Goal: Information Seeking & Learning: Learn about a topic

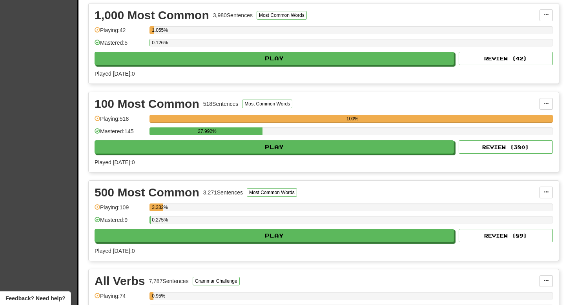
scroll to position [180, 0]
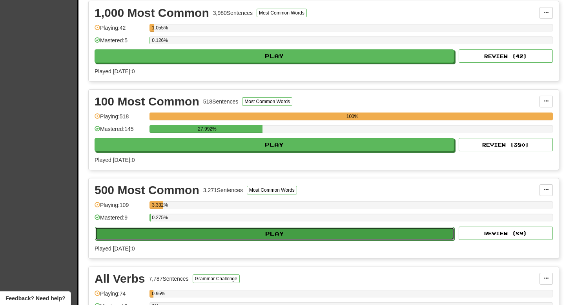
click at [232, 233] on button "Play" at bounding box center [274, 233] width 359 height 13
select select "**"
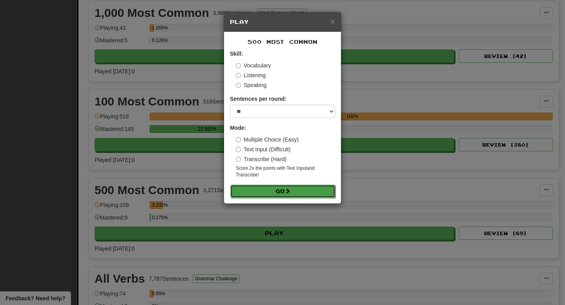
click at [280, 192] on button "Go" at bounding box center [282, 191] width 105 height 13
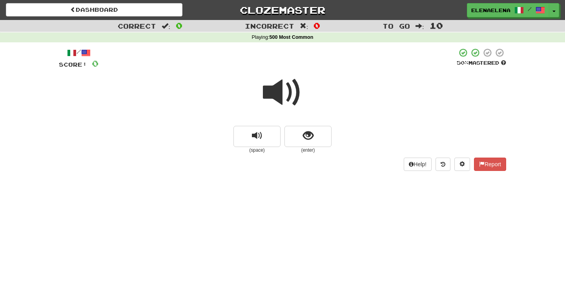
click at [284, 99] on span at bounding box center [282, 92] width 39 height 39
click at [306, 132] on span "show sentence" at bounding box center [308, 136] width 11 height 11
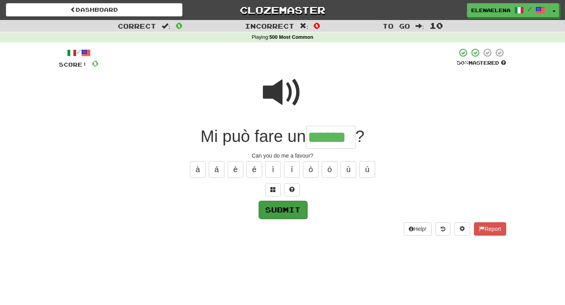
type input "******"
click at [293, 214] on button "Submit" at bounding box center [283, 210] width 49 height 18
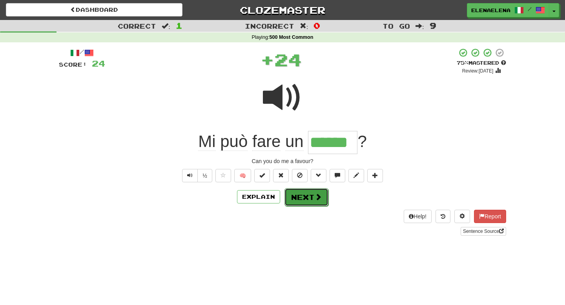
click at [309, 202] on button "Next" at bounding box center [306, 197] width 44 height 18
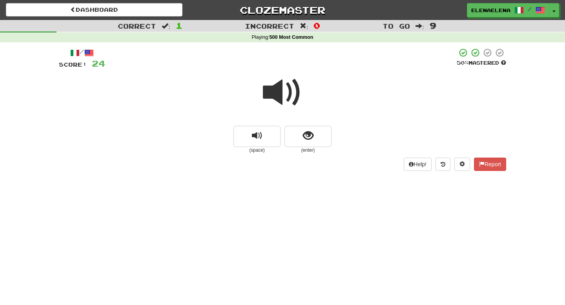
click at [294, 97] on span at bounding box center [282, 92] width 39 height 39
click at [306, 137] on span "show sentence" at bounding box center [308, 136] width 11 height 11
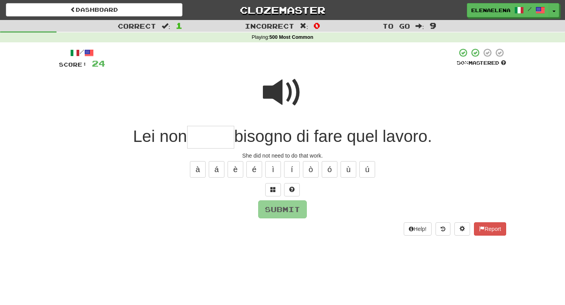
type input "*"
click at [287, 88] on span at bounding box center [282, 92] width 39 height 39
click at [192, 137] on input "text" at bounding box center [210, 137] width 47 height 23
type input "*****"
click at [273, 208] on button "Submit" at bounding box center [283, 210] width 49 height 18
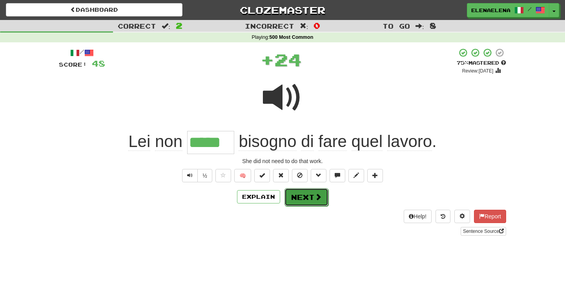
click at [304, 203] on button "Next" at bounding box center [306, 197] width 44 height 18
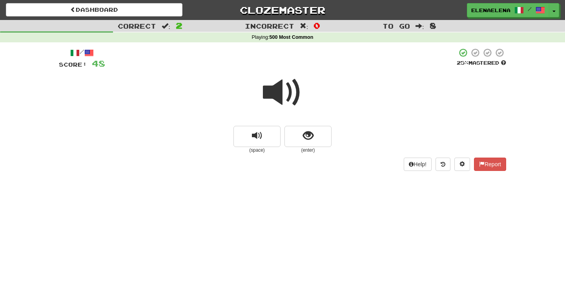
click at [292, 98] on span at bounding box center [282, 92] width 39 height 39
click at [306, 128] on button "show sentence" at bounding box center [307, 136] width 47 height 21
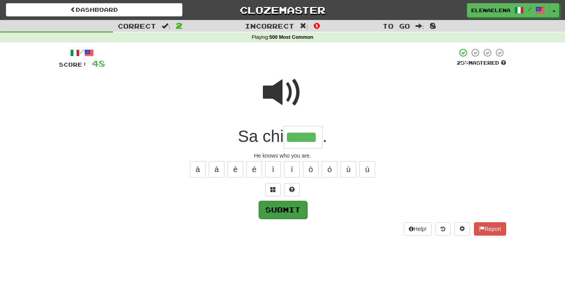
type input "*****"
click at [288, 212] on button "Submit" at bounding box center [283, 210] width 49 height 18
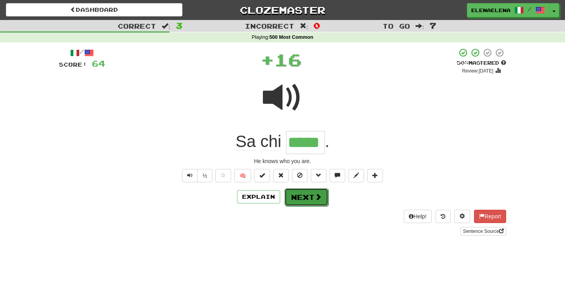
click at [305, 201] on button "Next" at bounding box center [306, 197] width 44 height 18
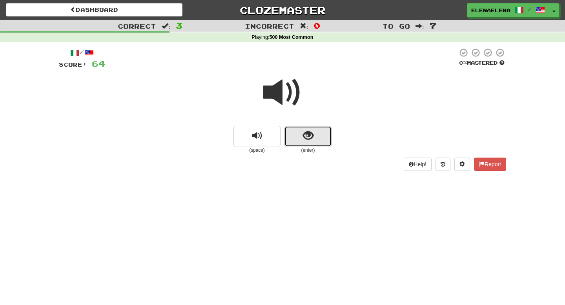
click at [309, 139] on span "show sentence" at bounding box center [308, 136] width 11 height 11
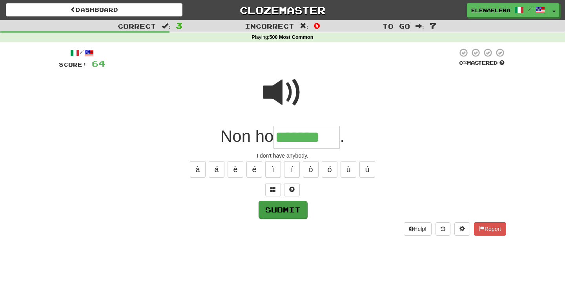
type input "*******"
click at [289, 212] on button "Submit" at bounding box center [283, 210] width 49 height 18
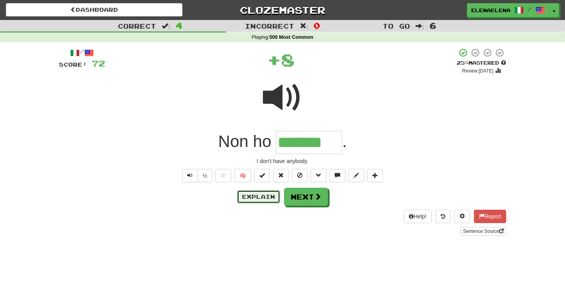
click at [268, 197] on button "Explain" at bounding box center [258, 196] width 43 height 13
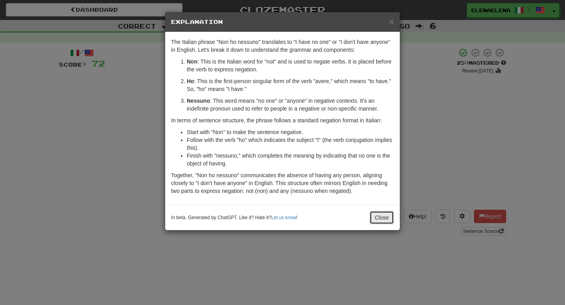
click at [379, 219] on button "Close" at bounding box center [382, 217] width 24 height 13
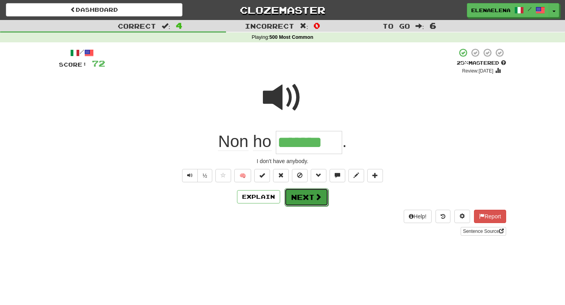
click at [309, 204] on button "Next" at bounding box center [306, 197] width 44 height 18
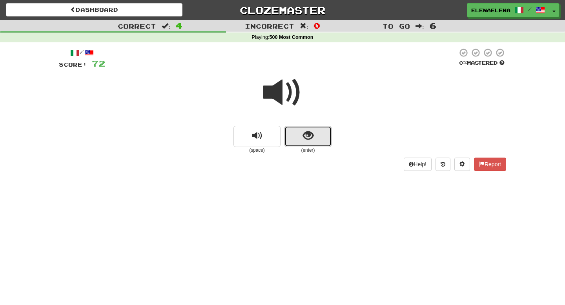
click at [310, 137] on span "show sentence" at bounding box center [308, 136] width 11 height 11
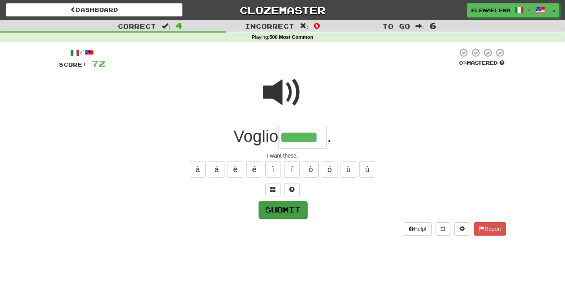
type input "******"
click at [291, 211] on button "Submit" at bounding box center [283, 210] width 49 height 18
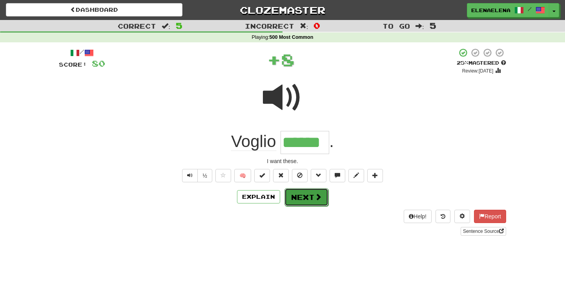
click at [310, 197] on button "Next" at bounding box center [306, 197] width 44 height 18
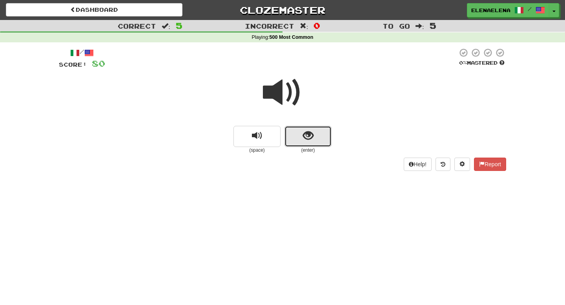
click at [309, 134] on span "show sentence" at bounding box center [308, 136] width 11 height 11
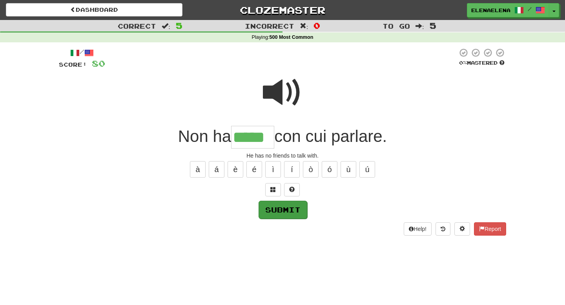
type input "*****"
click at [286, 210] on button "Submit" at bounding box center [283, 210] width 49 height 18
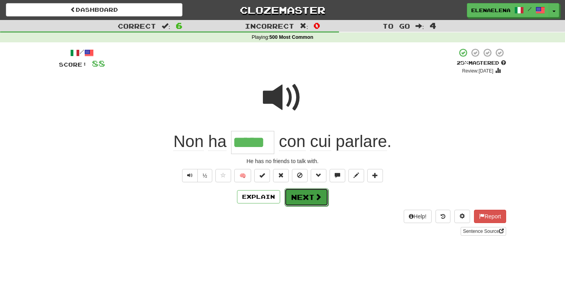
click at [307, 203] on button "Next" at bounding box center [306, 197] width 44 height 18
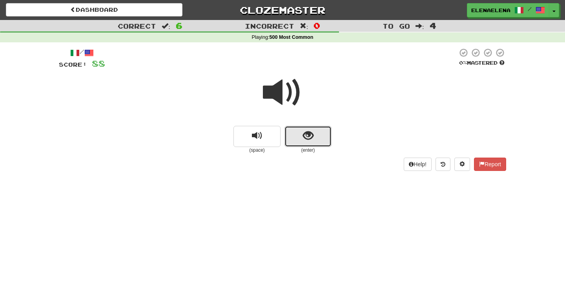
click at [307, 138] on span "show sentence" at bounding box center [308, 136] width 11 height 11
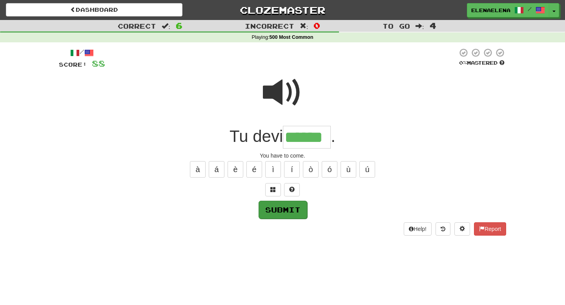
type input "******"
click at [283, 210] on button "Submit" at bounding box center [283, 210] width 49 height 18
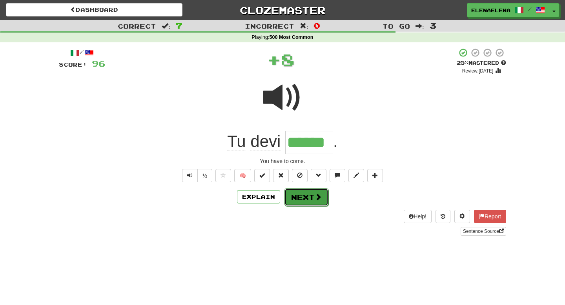
click at [304, 200] on button "Next" at bounding box center [306, 197] width 44 height 18
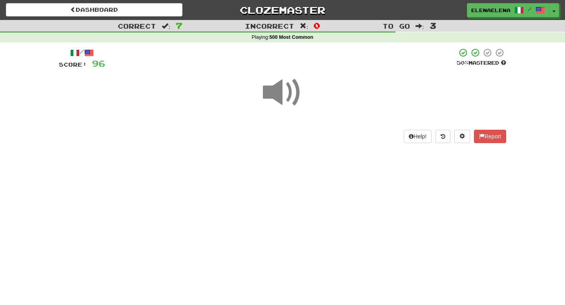
click at [304, 200] on div "Dashboard Clozemaster ElenaElena / Toggle Dropdown Dashboard Leaderboard Activi…" at bounding box center [282, 152] width 565 height 305
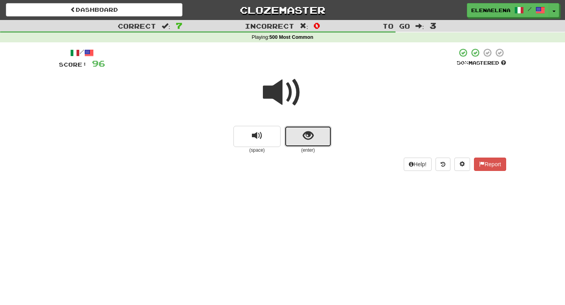
click at [307, 137] on span "show sentence" at bounding box center [308, 136] width 11 height 11
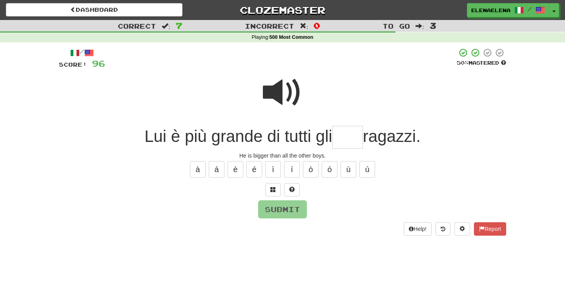
click at [281, 87] on span at bounding box center [282, 92] width 39 height 39
click at [345, 136] on input "text" at bounding box center [347, 137] width 31 height 23
type input "*****"
click at [293, 211] on button "Submit" at bounding box center [283, 210] width 49 height 18
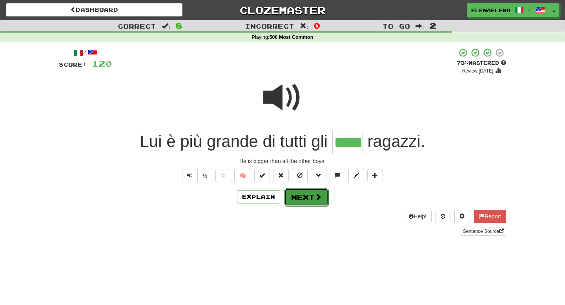
click at [304, 198] on button "Next" at bounding box center [306, 197] width 44 height 18
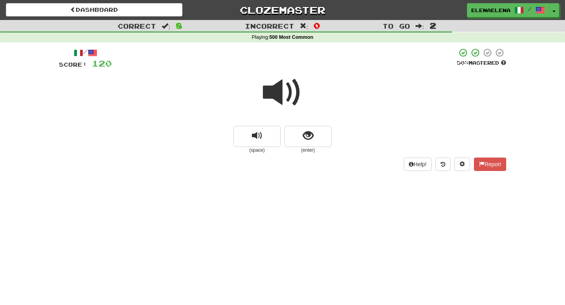
click at [287, 96] on span at bounding box center [282, 92] width 39 height 39
click at [293, 90] on span at bounding box center [282, 92] width 39 height 39
click at [304, 138] on span "show sentence" at bounding box center [308, 136] width 11 height 11
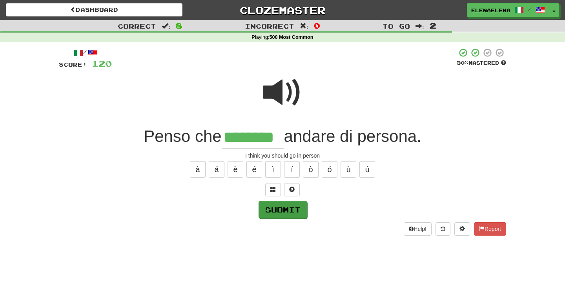
type input "********"
click at [285, 208] on button "Submit" at bounding box center [283, 210] width 49 height 18
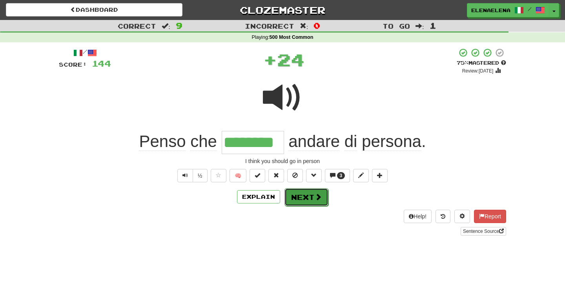
click at [299, 198] on button "Next" at bounding box center [306, 197] width 44 height 18
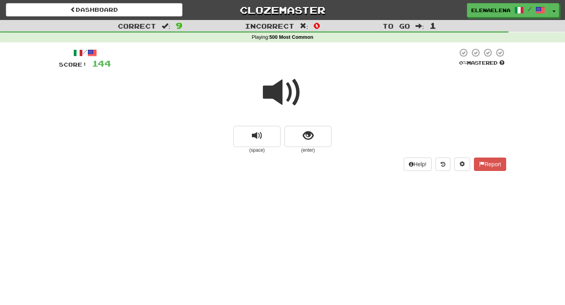
click at [288, 96] on span at bounding box center [282, 92] width 39 height 39
click at [304, 136] on span "show sentence" at bounding box center [308, 136] width 11 height 11
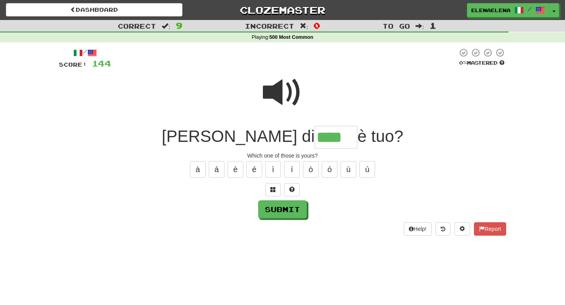
click at [298, 91] on span at bounding box center [282, 92] width 39 height 39
click at [315, 137] on input "****" at bounding box center [336, 137] width 43 height 23
type input "******"
click at [293, 216] on button "Submit" at bounding box center [283, 210] width 49 height 18
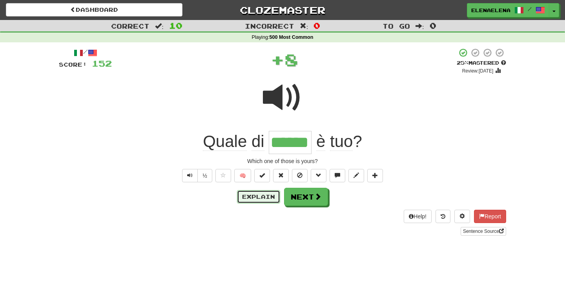
click at [265, 197] on button "Explain" at bounding box center [258, 196] width 43 height 13
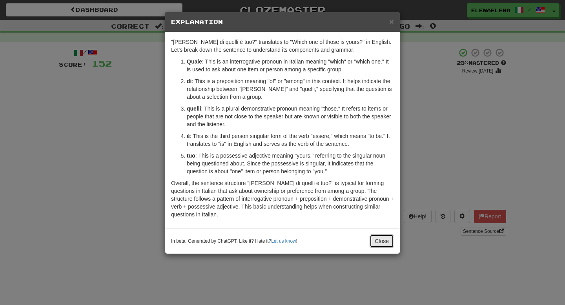
click at [383, 240] on button "Close" at bounding box center [382, 241] width 24 height 13
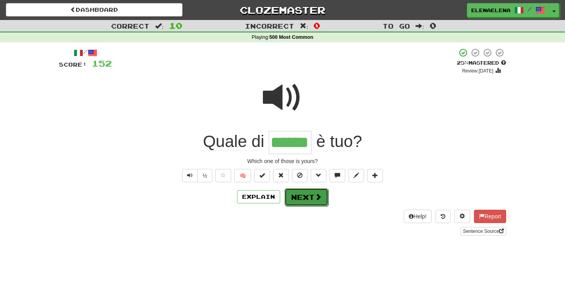
click at [318, 202] on button "Next" at bounding box center [306, 197] width 44 height 18
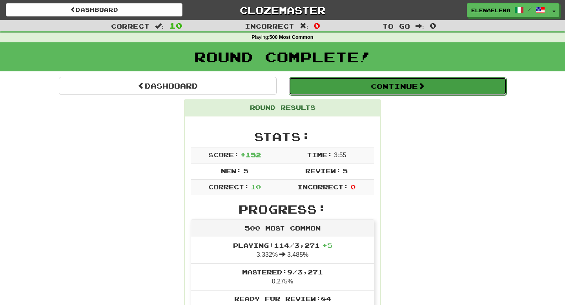
click at [410, 89] on button "Continue" at bounding box center [398, 86] width 218 height 18
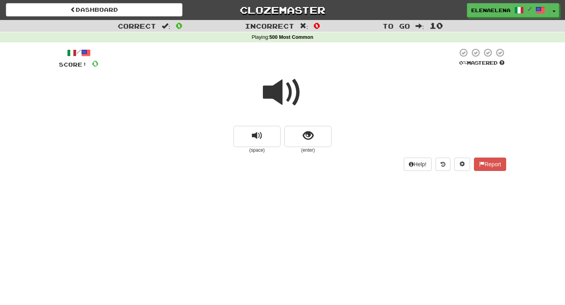
click at [288, 98] on span at bounding box center [282, 92] width 39 height 39
click at [300, 138] on button "show sentence" at bounding box center [307, 136] width 47 height 21
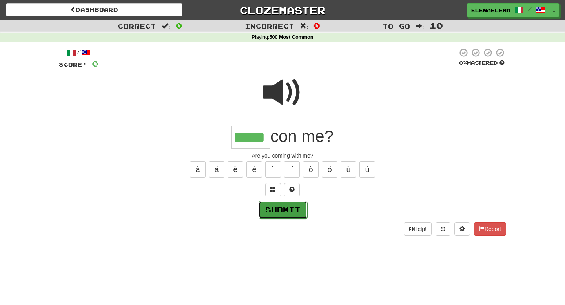
click at [284, 208] on button "Submit" at bounding box center [283, 210] width 49 height 18
type input "*****"
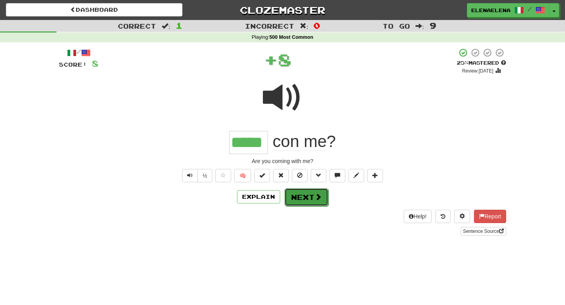
click at [307, 199] on button "Next" at bounding box center [306, 197] width 44 height 18
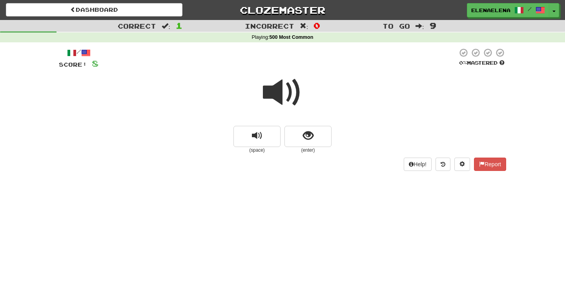
click at [284, 98] on span at bounding box center [282, 92] width 39 height 39
click at [309, 139] on span "show sentence" at bounding box center [308, 136] width 11 height 11
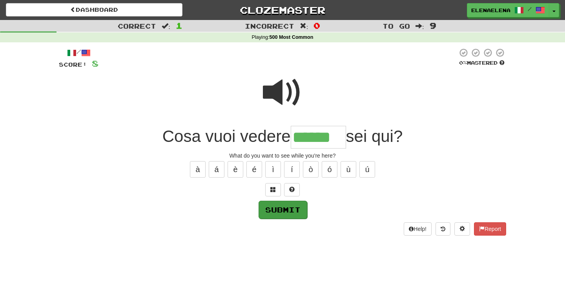
type input "******"
click at [288, 211] on button "Submit" at bounding box center [283, 210] width 49 height 18
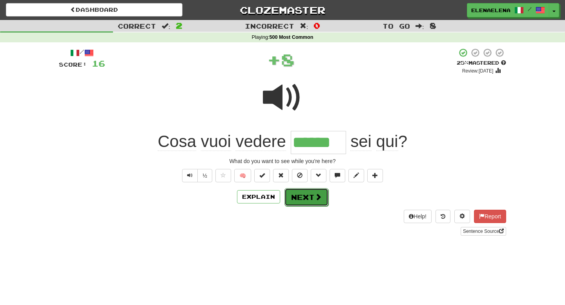
click at [302, 196] on button "Next" at bounding box center [306, 197] width 44 height 18
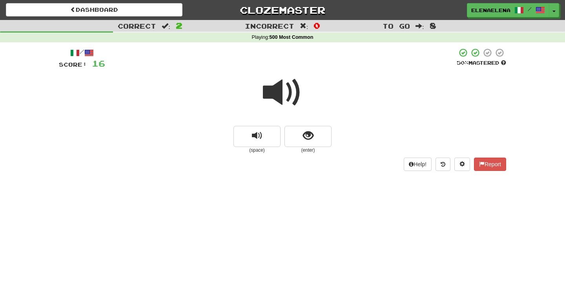
click at [289, 94] on span at bounding box center [282, 92] width 39 height 39
click at [309, 137] on span "show sentence" at bounding box center [308, 136] width 11 height 11
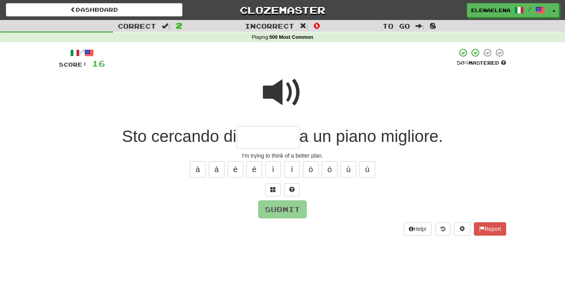
click at [250, 139] on input "text" at bounding box center [268, 137] width 63 height 23
type input "*******"
click at [284, 213] on button "Submit" at bounding box center [283, 210] width 49 height 18
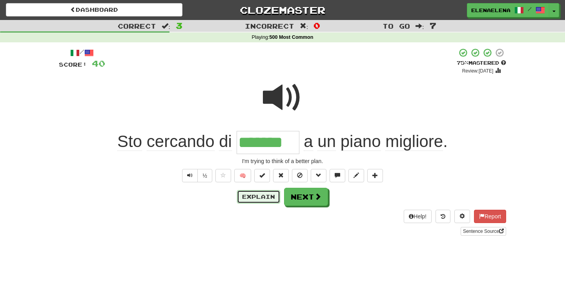
click at [257, 200] on button "Explain" at bounding box center [258, 196] width 43 height 13
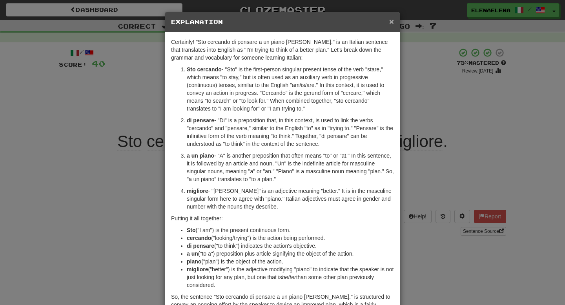
click at [393, 22] on span "×" at bounding box center [391, 21] width 5 height 9
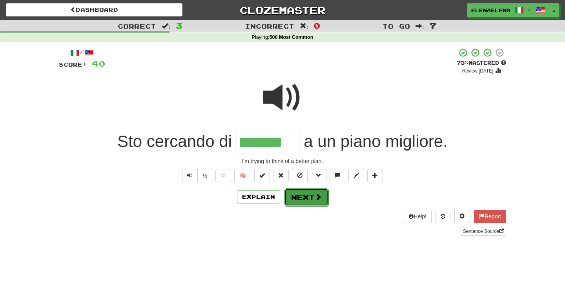
click at [307, 198] on button "Next" at bounding box center [306, 197] width 44 height 18
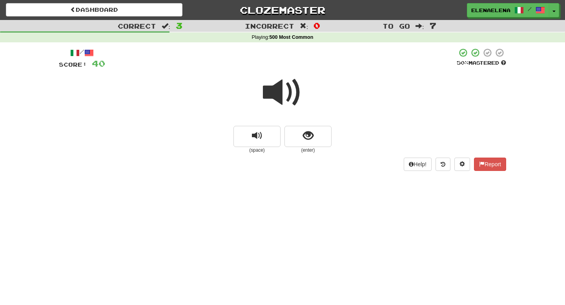
click at [280, 100] on span at bounding box center [282, 92] width 39 height 39
click at [305, 136] on span "show sentence" at bounding box center [308, 136] width 11 height 11
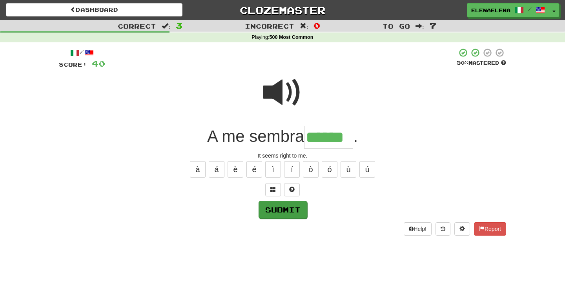
type input "******"
click at [285, 213] on button "Submit" at bounding box center [283, 210] width 49 height 18
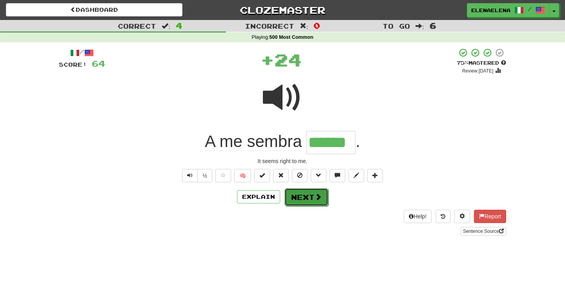
click at [304, 198] on button "Next" at bounding box center [306, 197] width 44 height 18
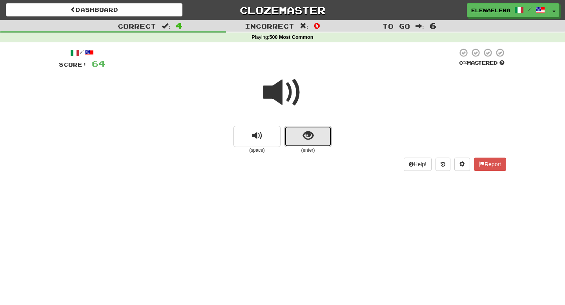
click at [307, 136] on span "show sentence" at bounding box center [308, 136] width 11 height 11
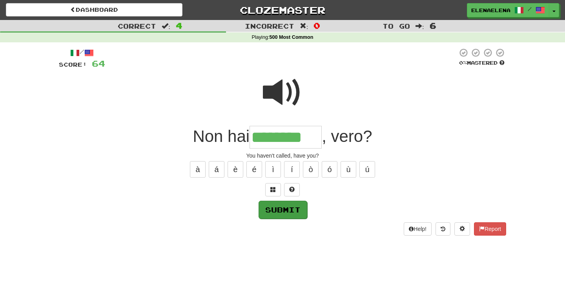
type input "********"
click at [284, 210] on button "Submit" at bounding box center [283, 210] width 49 height 18
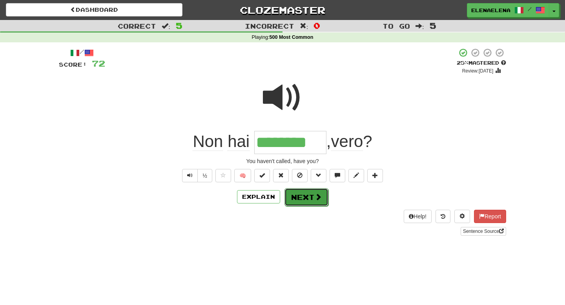
click at [304, 202] on button "Next" at bounding box center [306, 197] width 44 height 18
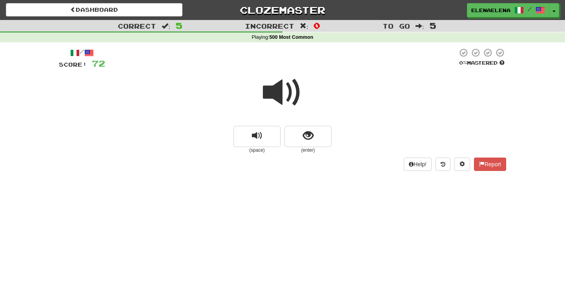
click at [290, 95] on span at bounding box center [282, 92] width 39 height 39
click at [309, 139] on span "show sentence" at bounding box center [308, 136] width 11 height 11
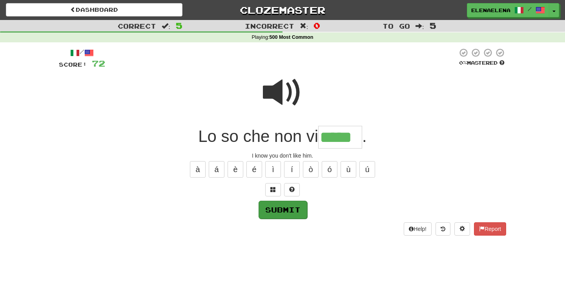
type input "*****"
click at [295, 210] on button "Submit" at bounding box center [283, 210] width 49 height 18
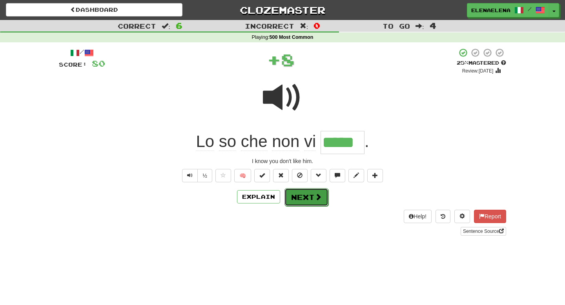
click at [310, 197] on button "Next" at bounding box center [306, 197] width 44 height 18
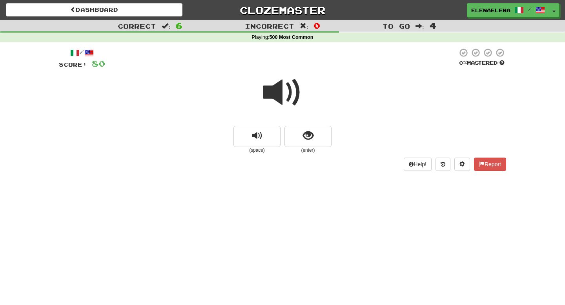
click at [293, 94] on span at bounding box center [282, 92] width 39 height 39
click at [305, 137] on span "show sentence" at bounding box center [308, 136] width 11 height 11
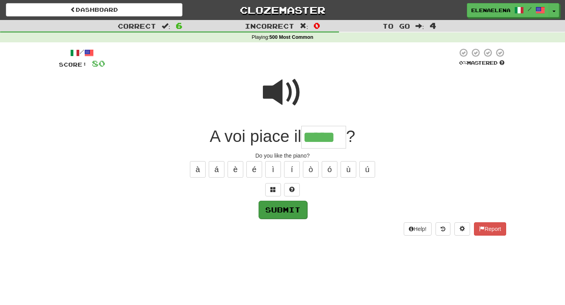
type input "*****"
click at [294, 211] on button "Submit" at bounding box center [283, 210] width 49 height 18
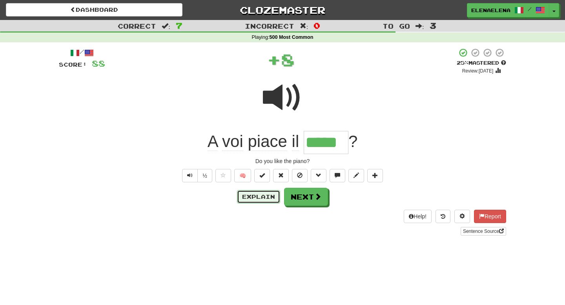
click at [259, 197] on button "Explain" at bounding box center [258, 196] width 43 height 13
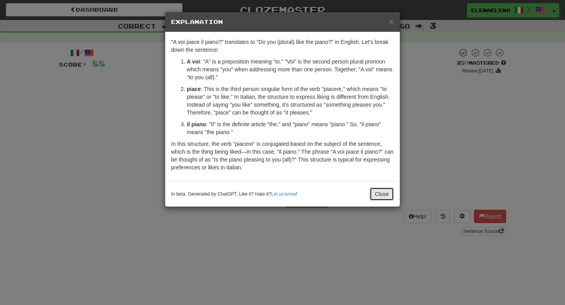
click at [376, 196] on button "Close" at bounding box center [382, 194] width 24 height 13
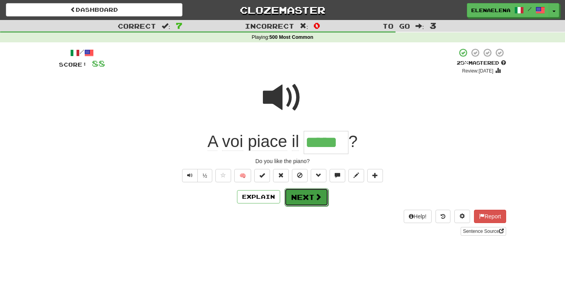
click at [301, 204] on button "Next" at bounding box center [306, 197] width 44 height 18
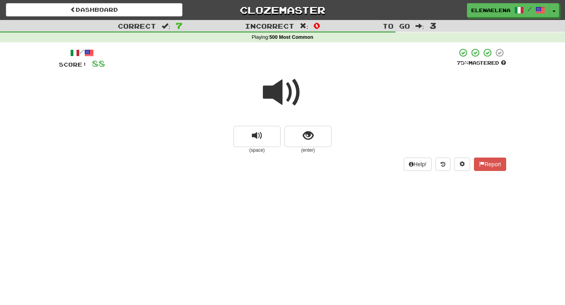
click at [277, 87] on span at bounding box center [282, 92] width 39 height 39
click at [309, 135] on span "show sentence" at bounding box center [308, 136] width 11 height 11
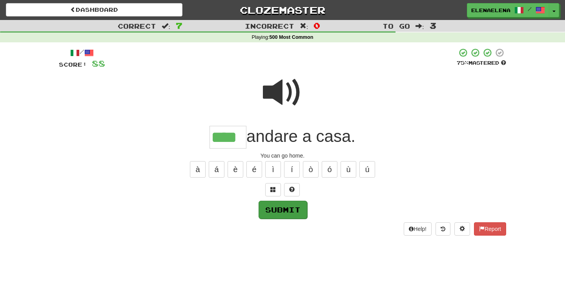
type input "****"
click at [286, 214] on button "Submit" at bounding box center [283, 210] width 49 height 18
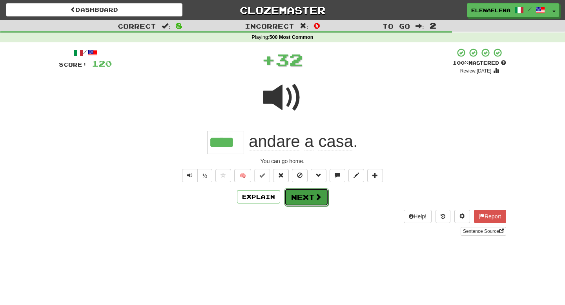
click at [310, 199] on button "Next" at bounding box center [306, 197] width 44 height 18
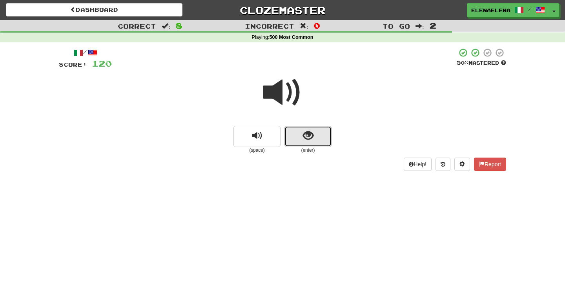
click at [303, 138] on span "show sentence" at bounding box center [308, 136] width 11 height 11
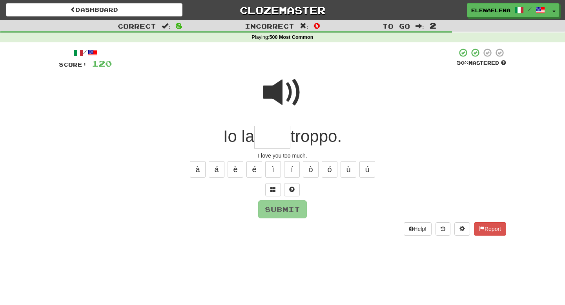
click at [278, 96] on span at bounding box center [282, 92] width 39 height 39
click at [260, 137] on input "text" at bounding box center [272, 137] width 36 height 23
type input "***"
click at [284, 207] on button "Submit" at bounding box center [283, 210] width 49 height 18
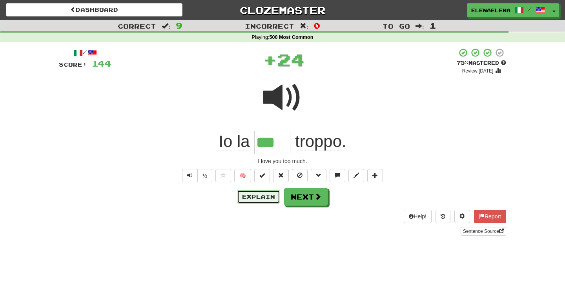
click at [264, 199] on button "Explain" at bounding box center [258, 196] width 43 height 13
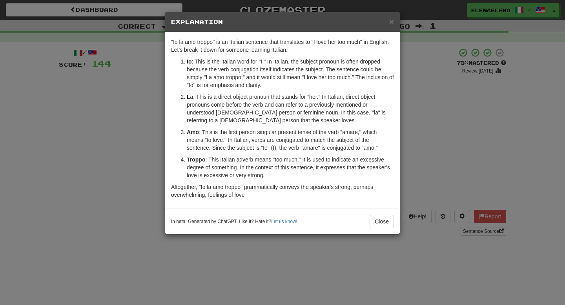
click at [264, 199] on p "Altogether, "Io la amo troppo" grammatically conveys the speaker's strong, perh…" at bounding box center [282, 191] width 223 height 16
click at [377, 219] on button "Close" at bounding box center [382, 221] width 24 height 13
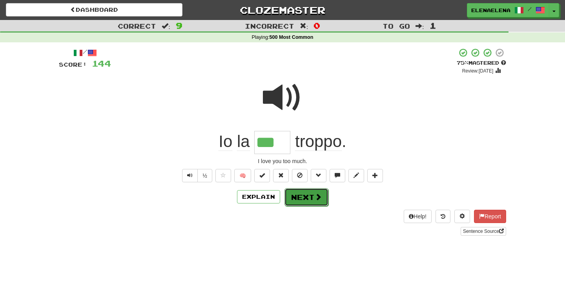
click at [317, 198] on span at bounding box center [318, 196] width 7 height 7
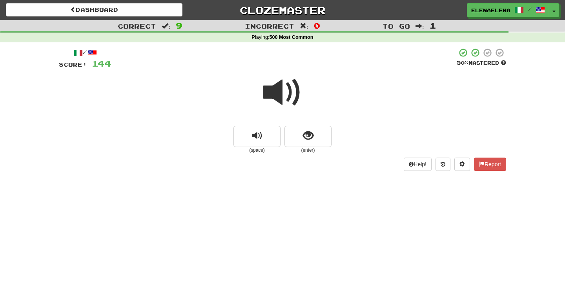
click at [286, 96] on span at bounding box center [282, 92] width 39 height 39
click at [305, 137] on span "show sentence" at bounding box center [308, 136] width 11 height 11
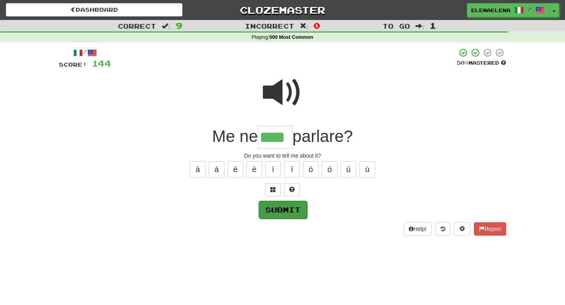
type input "****"
click at [285, 211] on button "Submit" at bounding box center [283, 210] width 49 height 18
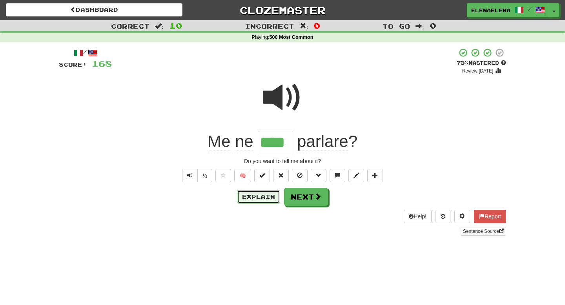
click at [262, 198] on button "Explain" at bounding box center [258, 196] width 43 height 13
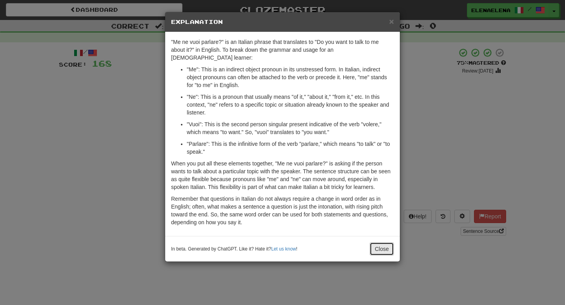
click at [385, 243] on button "Close" at bounding box center [382, 248] width 24 height 13
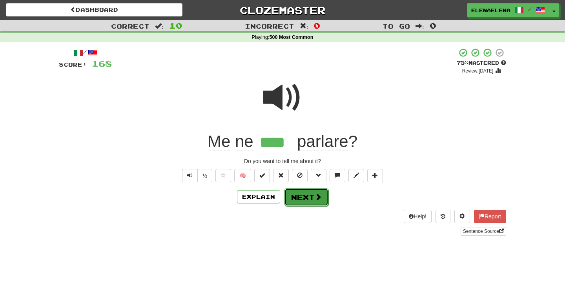
click at [316, 201] on button "Next" at bounding box center [306, 197] width 44 height 18
